Goal: Task Accomplishment & Management: Complete application form

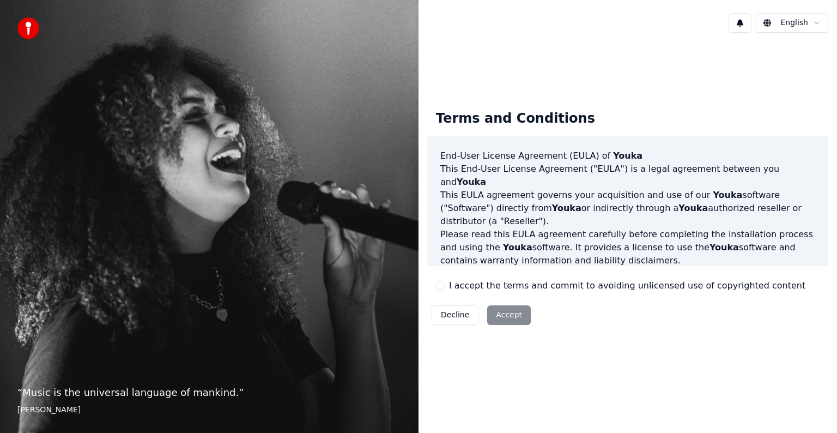
click at [506, 309] on div "Decline Accept" at bounding box center [481, 315] width 108 height 28
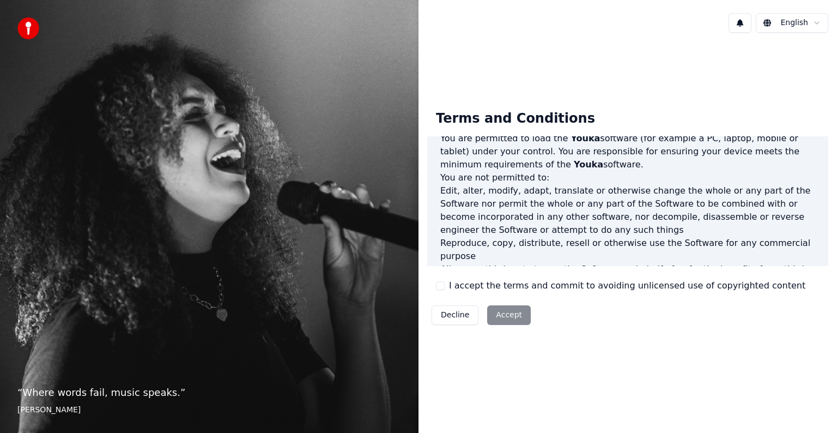
scroll to position [381, 0]
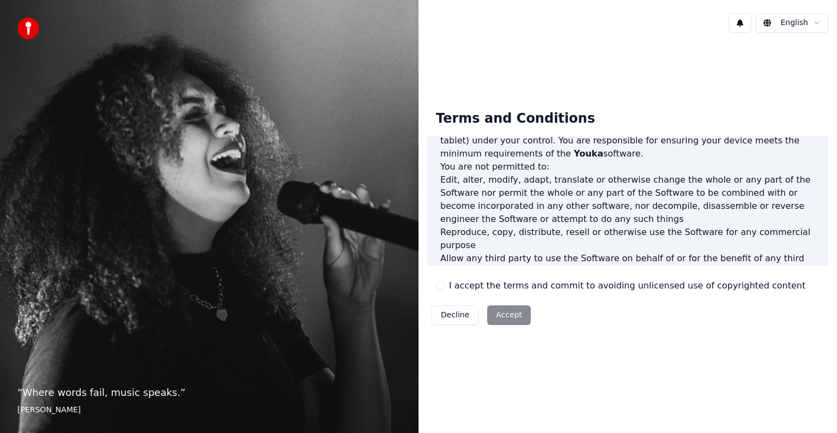
click at [445, 285] on div "I accept the terms and commit to avoiding unlicensed use of copyrighted content" at bounding box center [620, 285] width 369 height 13
click at [442, 282] on button "I accept the terms and commit to avoiding unlicensed use of copyrighted content" at bounding box center [440, 285] width 9 height 9
click at [509, 314] on button "Accept" at bounding box center [509, 315] width 44 height 20
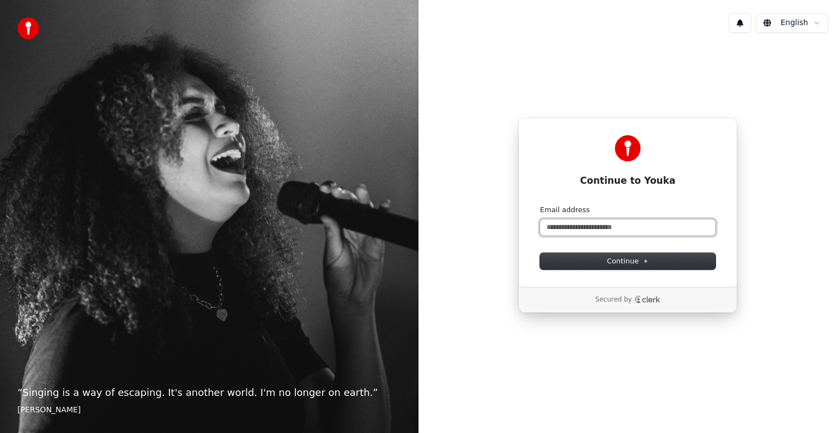
click at [630, 228] on input "Email address" at bounding box center [627, 227] width 175 height 16
click at [631, 233] on input "Email address" at bounding box center [627, 227] width 175 height 16
click at [632, 231] on input "Email address" at bounding box center [627, 227] width 175 height 16
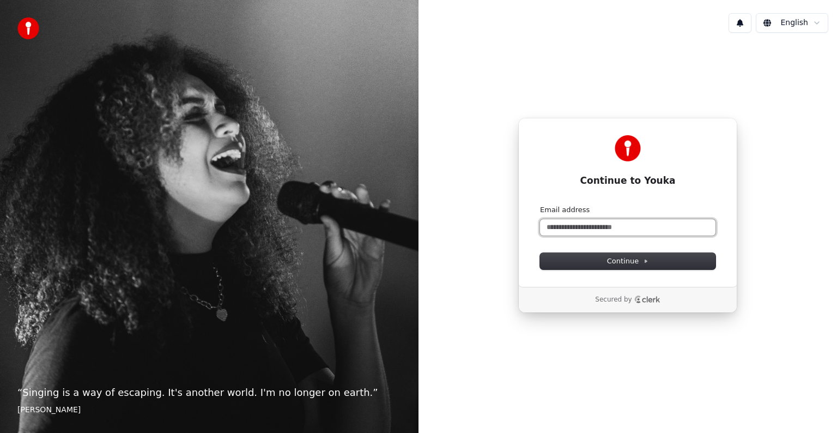
click at [632, 231] on input "Email address" at bounding box center [627, 227] width 175 height 16
click at [633, 230] on input "Email address" at bounding box center [627, 227] width 175 height 16
click at [636, 260] on span "Continue" at bounding box center [627, 261] width 41 height 10
click at [621, 220] on input "Email address" at bounding box center [627, 227] width 175 height 16
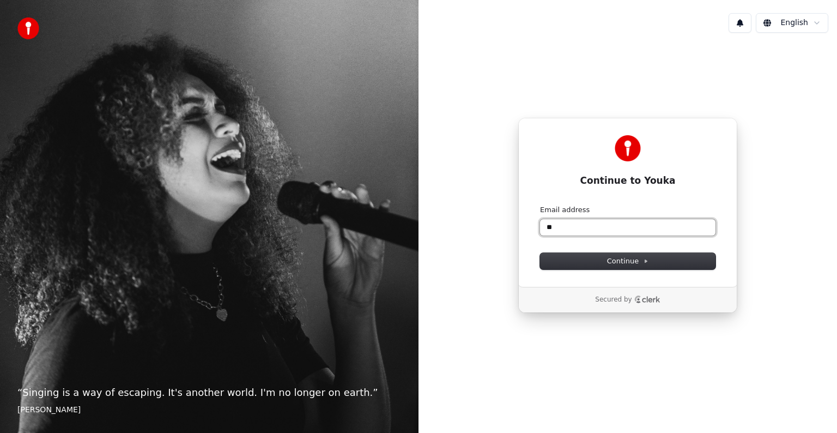
type input "*"
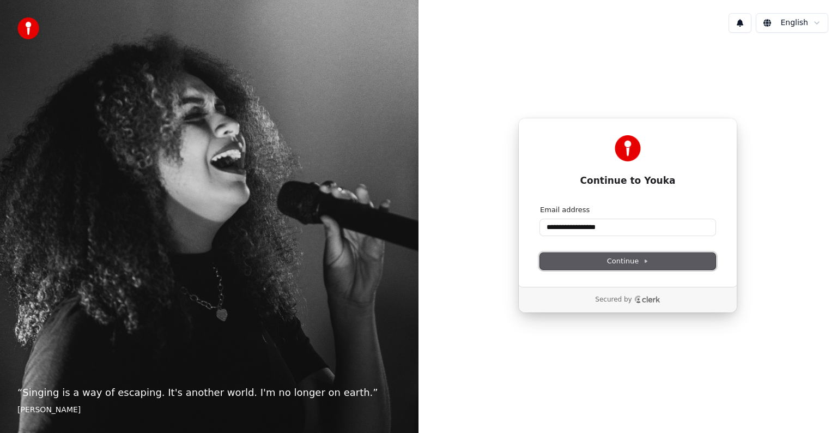
click at [660, 260] on button "Continue" at bounding box center [627, 261] width 175 height 16
type input "**********"
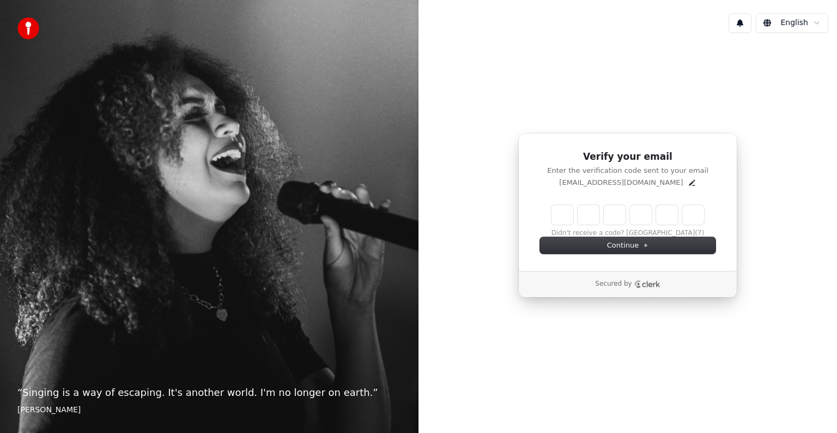
click at [560, 216] on input "Enter verification code" at bounding box center [627, 215] width 153 height 20
type input "******"
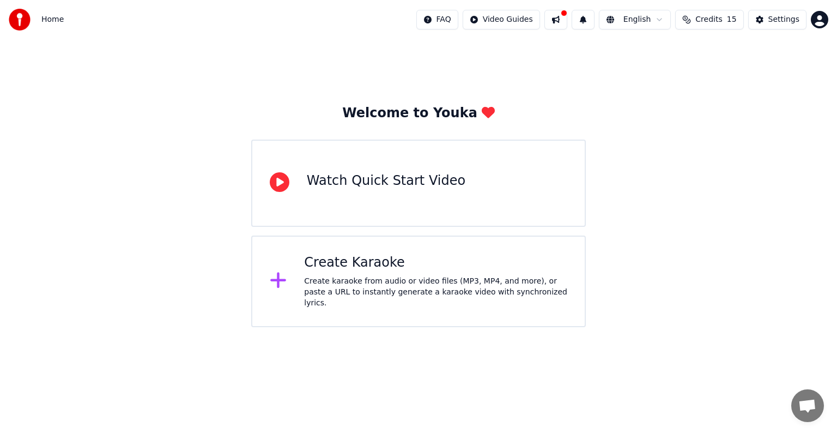
click at [463, 19] on html "Home FAQ Video Guides English Credits 15 Settings Welcome to Youka Watch Quick …" at bounding box center [418, 163] width 837 height 327
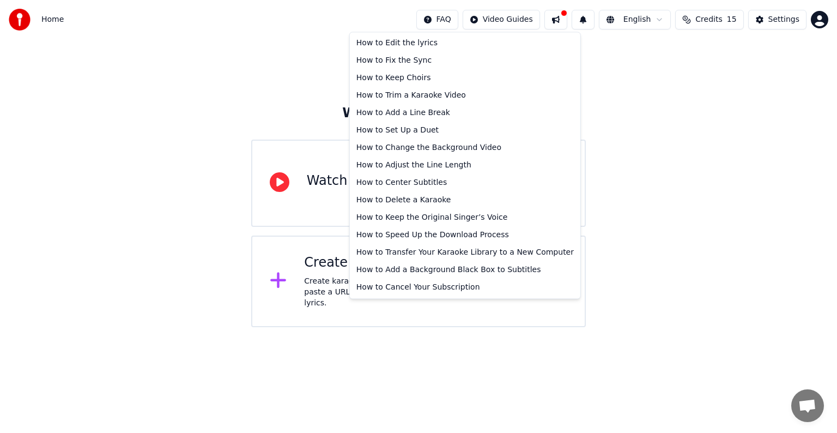
click at [564, 17] on html "Home FAQ Video Guides English Credits 15 Settings Welcome to Youka Watch Quick …" at bounding box center [418, 163] width 837 height 327
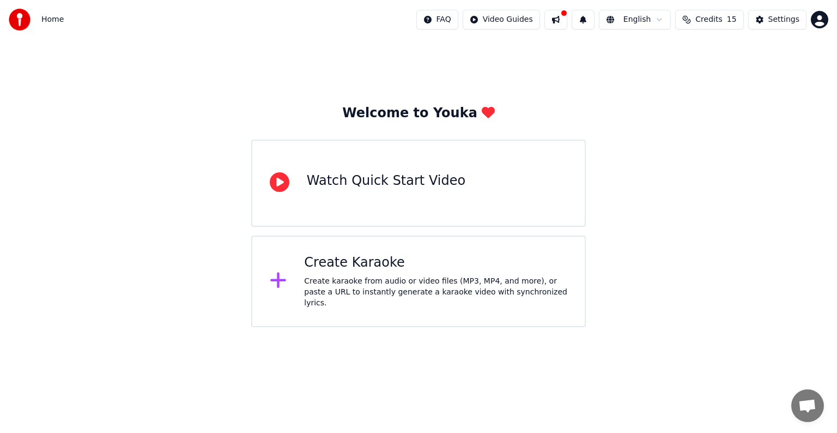
click at [564, 17] on button at bounding box center [555, 20] width 23 height 20
click at [430, 203] on div "Watch Quick Start Video" at bounding box center [418, 182] width 335 height 87
